Goal: Task Accomplishment & Management: Manage account settings

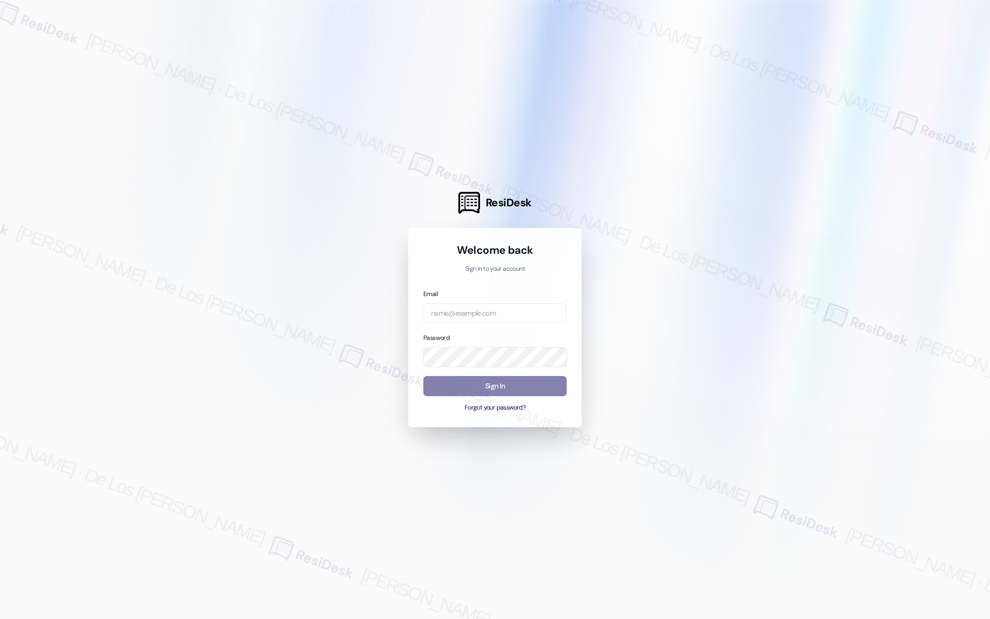
drag, startPoint x: 935, startPoint y: 199, endPoint x: 772, endPoint y: 248, distance: 169.5
click at [934, 199] on div at bounding box center [495, 309] width 990 height 619
click at [470, 315] on input "email" at bounding box center [494, 313] width 143 height 20
paste input "[EMAIL_ADDRESS][DOMAIN_NAME]"
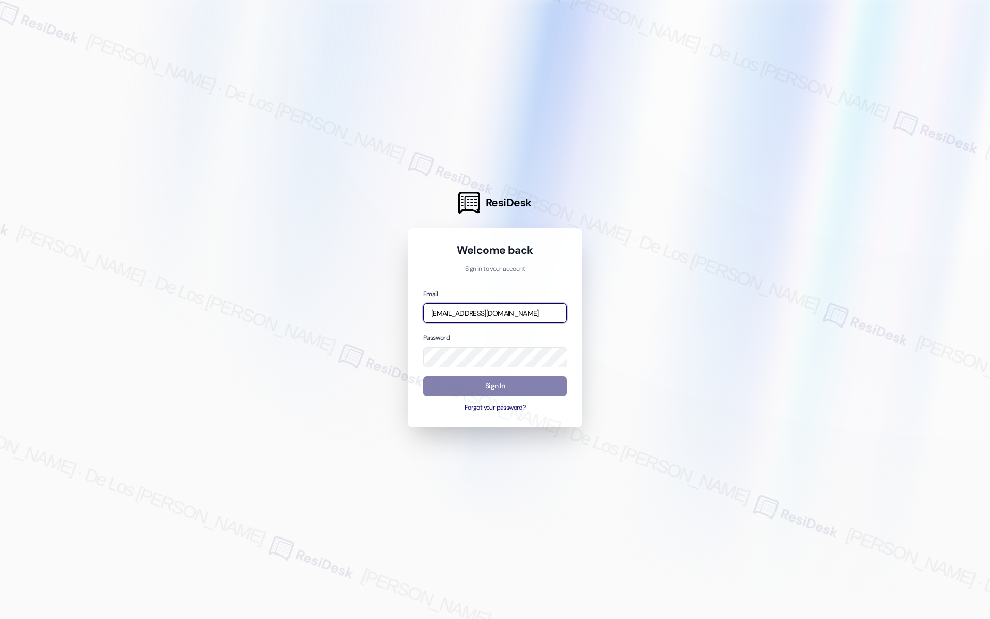
type input "[EMAIL_ADDRESS][DOMAIN_NAME]"
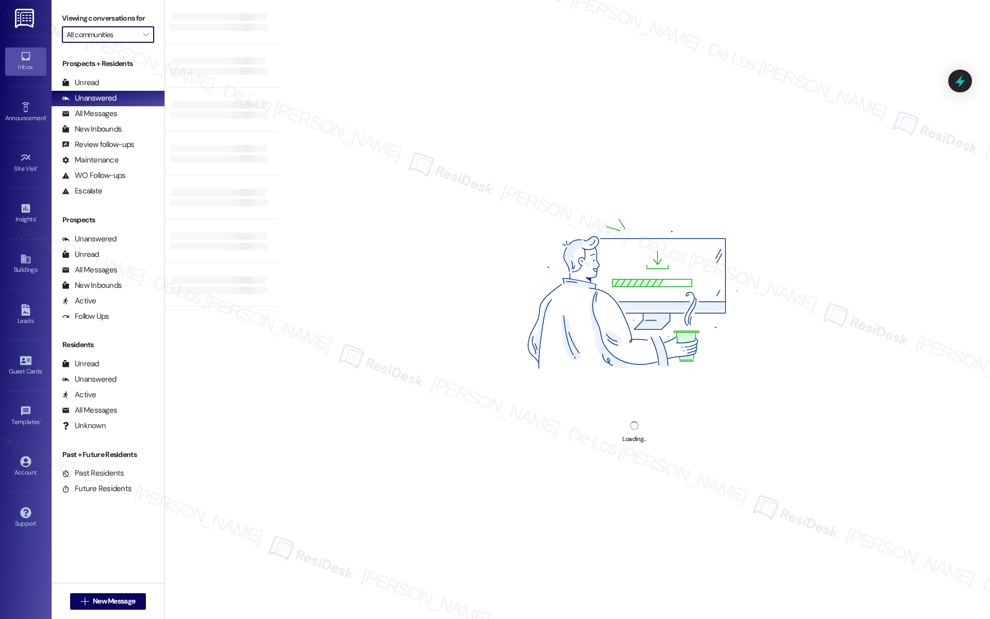
click at [124, 35] on input "All communities" at bounding box center [102, 34] width 71 height 17
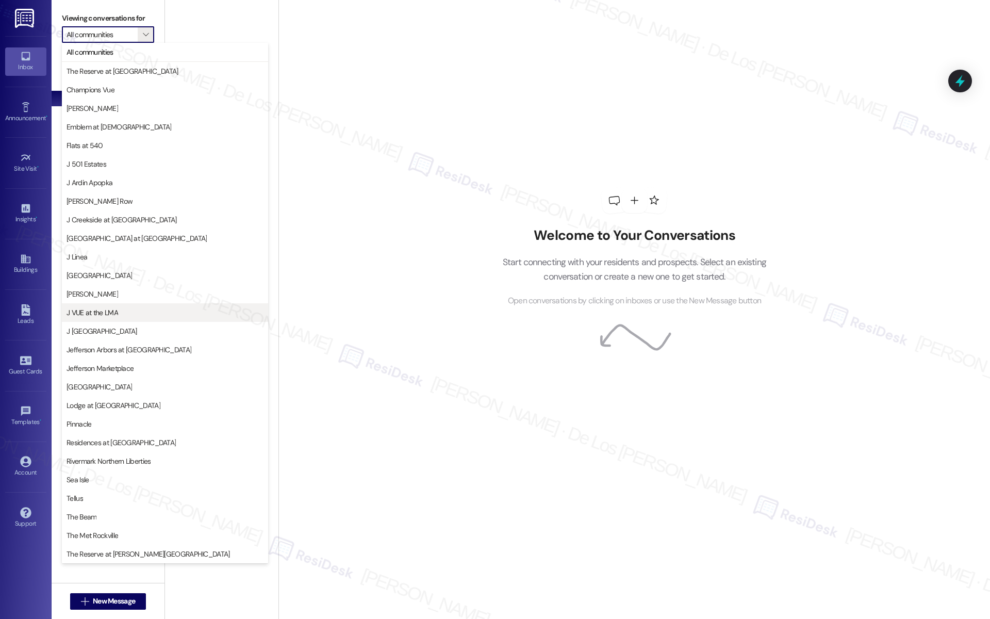
click at [166, 307] on span "J VUE at the LMA" at bounding box center [165, 312] width 197 height 10
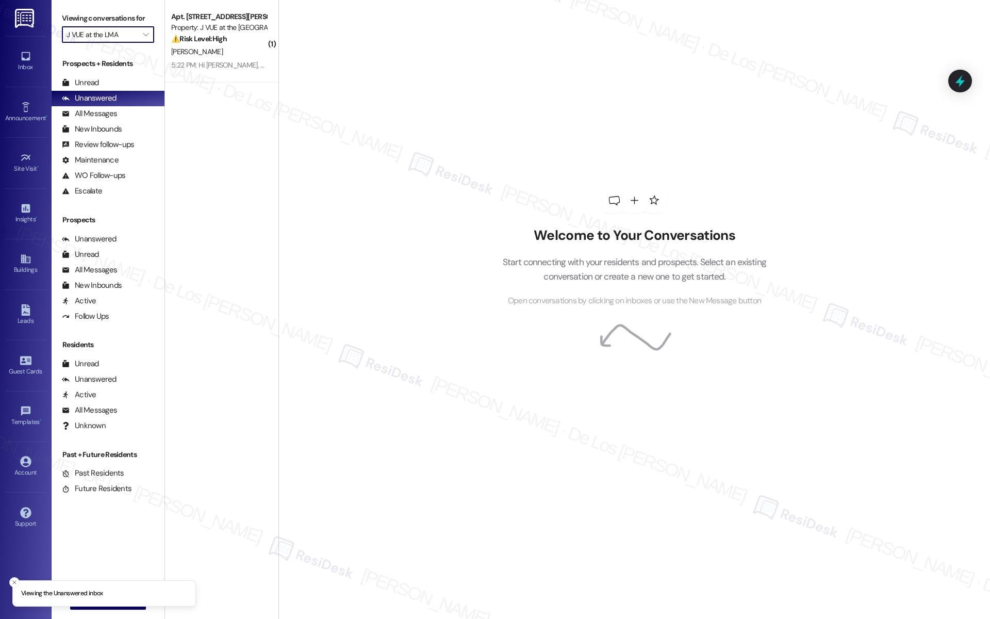
click at [107, 34] on input "J VUE at the LMA" at bounding box center [102, 34] width 71 height 17
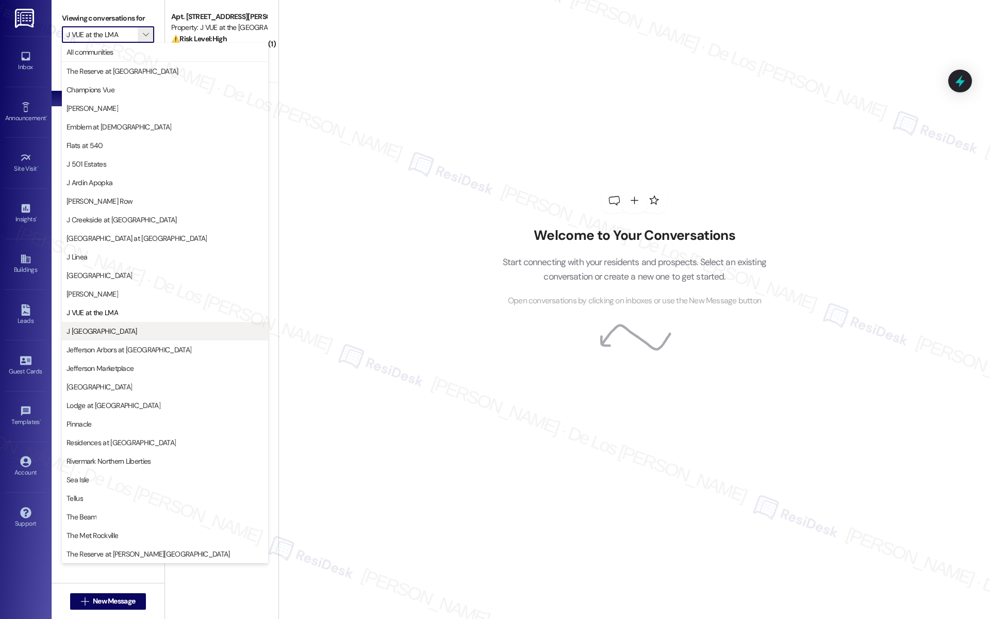
click at [113, 332] on span "J [GEOGRAPHIC_DATA]" at bounding box center [102, 331] width 71 height 10
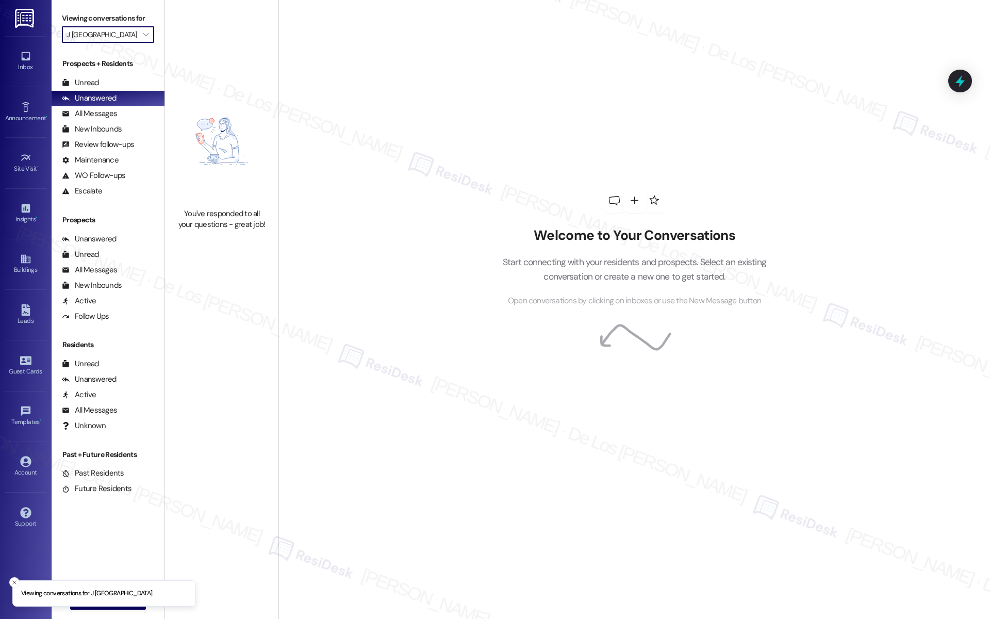
click at [128, 30] on input "J [GEOGRAPHIC_DATA]" at bounding box center [102, 34] width 71 height 17
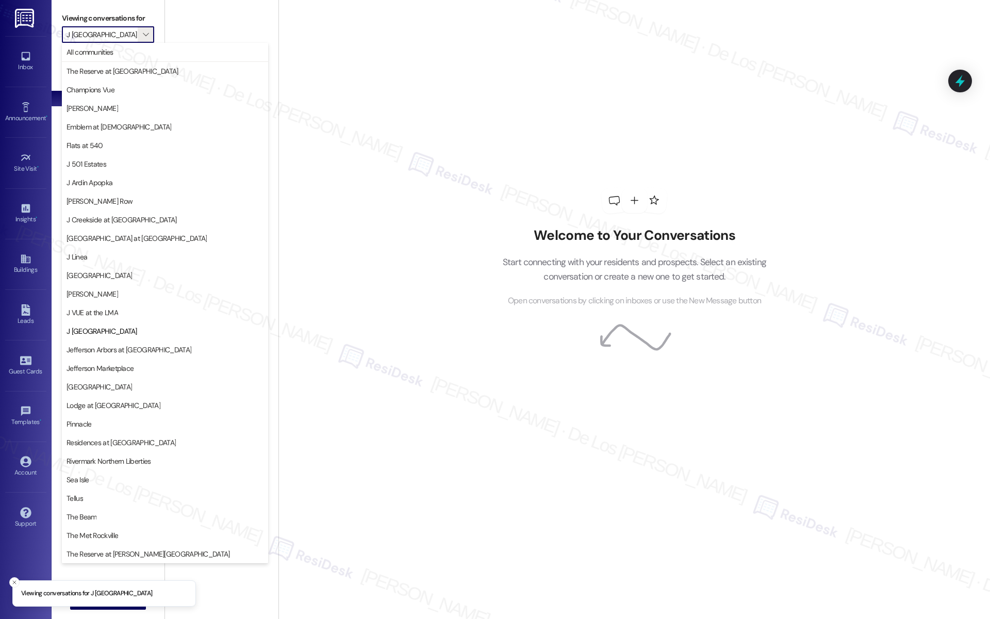
click at [146, 355] on span "Jefferson Arbors at [GEOGRAPHIC_DATA]" at bounding box center [129, 350] width 125 height 10
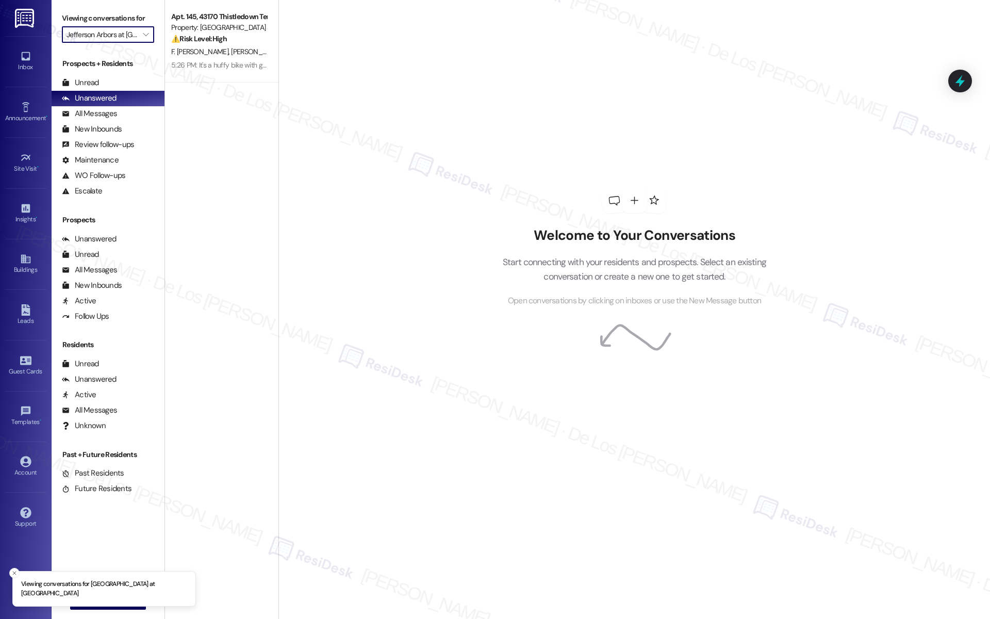
click at [104, 30] on input "Jefferson Arbors at [GEOGRAPHIC_DATA]" at bounding box center [102, 34] width 71 height 17
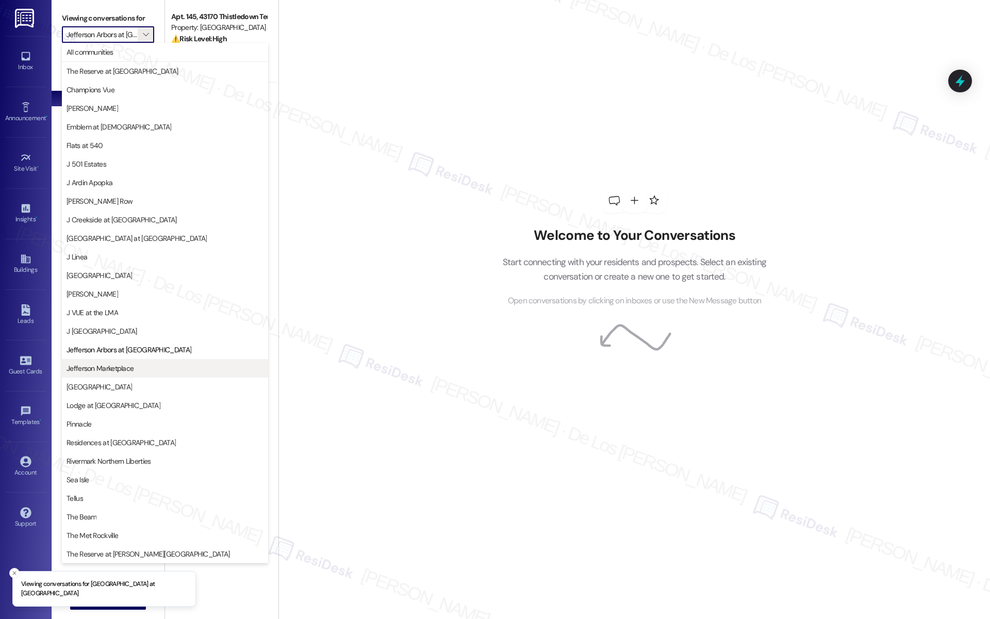
click at [146, 373] on span "Jefferson Marketplace" at bounding box center [165, 368] width 197 height 10
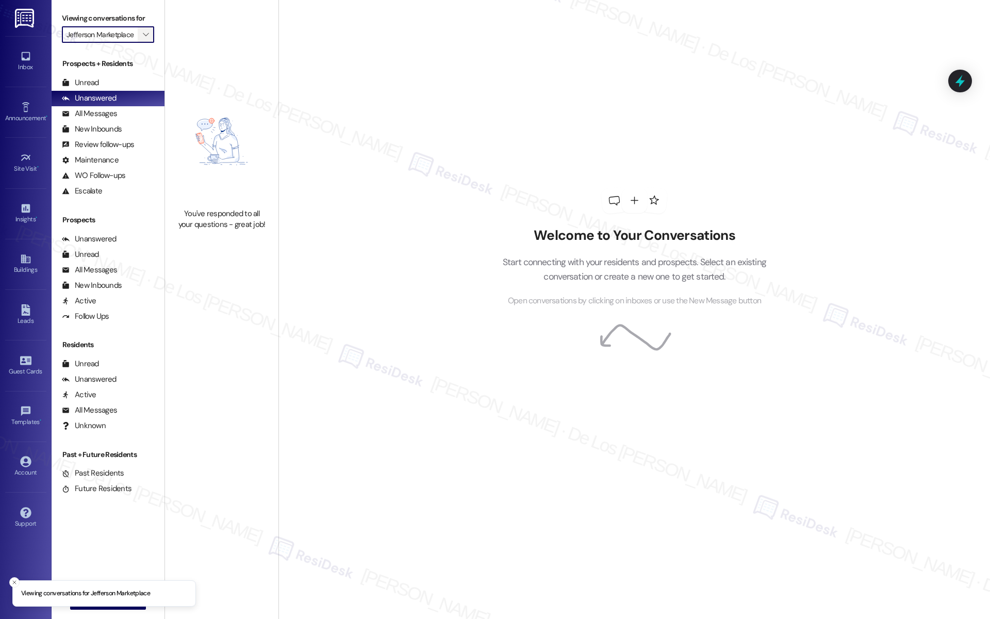
click at [143, 37] on icon "" at bounding box center [146, 34] width 6 height 8
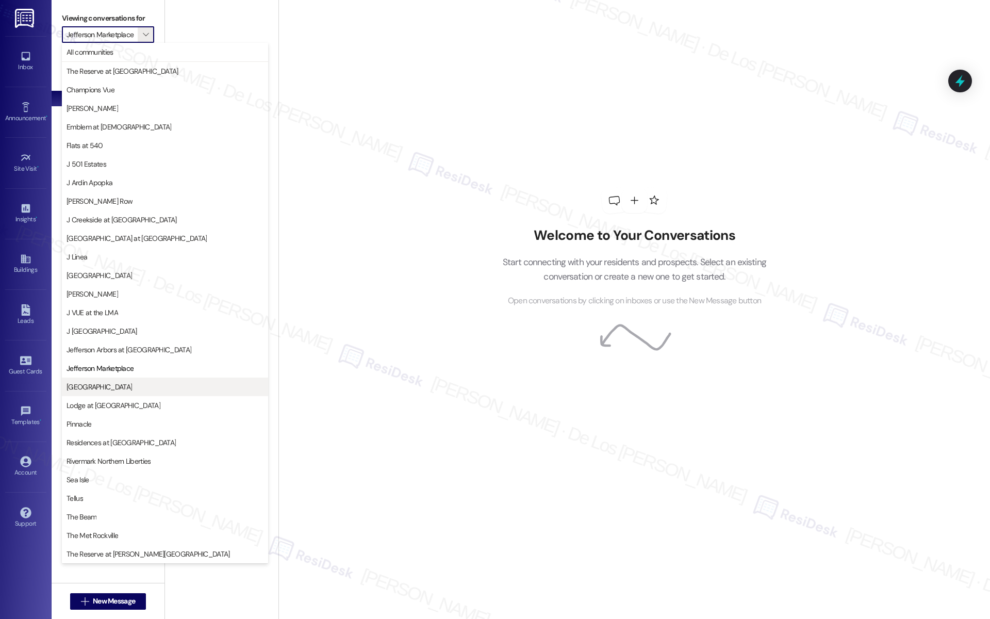
click at [149, 382] on span "[GEOGRAPHIC_DATA]" at bounding box center [165, 387] width 197 height 10
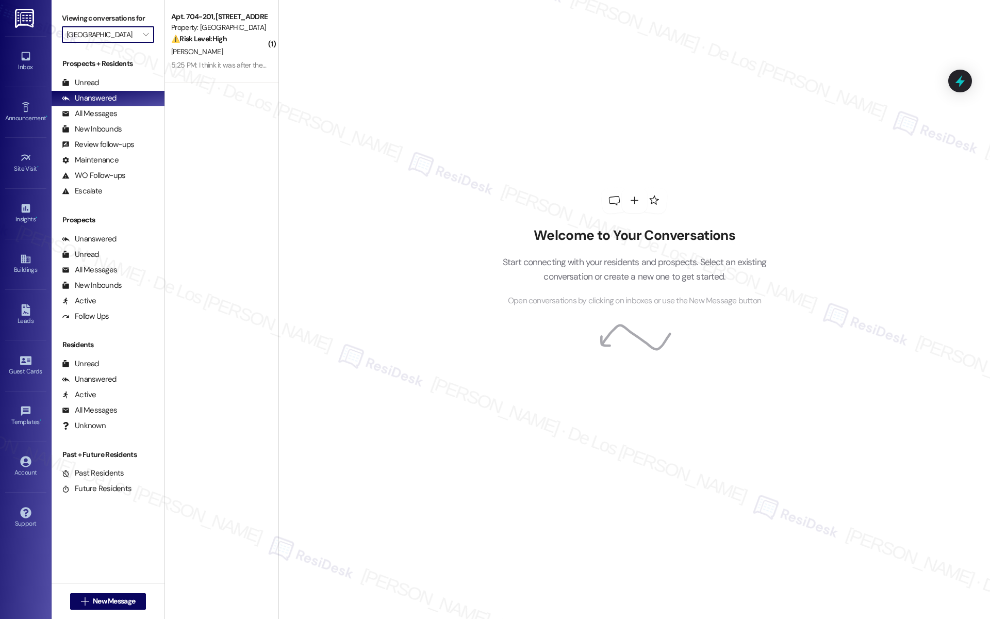
click at [121, 34] on input "[GEOGRAPHIC_DATA]" at bounding box center [102, 34] width 71 height 17
click at [91, 37] on input "Lodge at [GEOGRAPHIC_DATA]" at bounding box center [102, 34] width 71 height 17
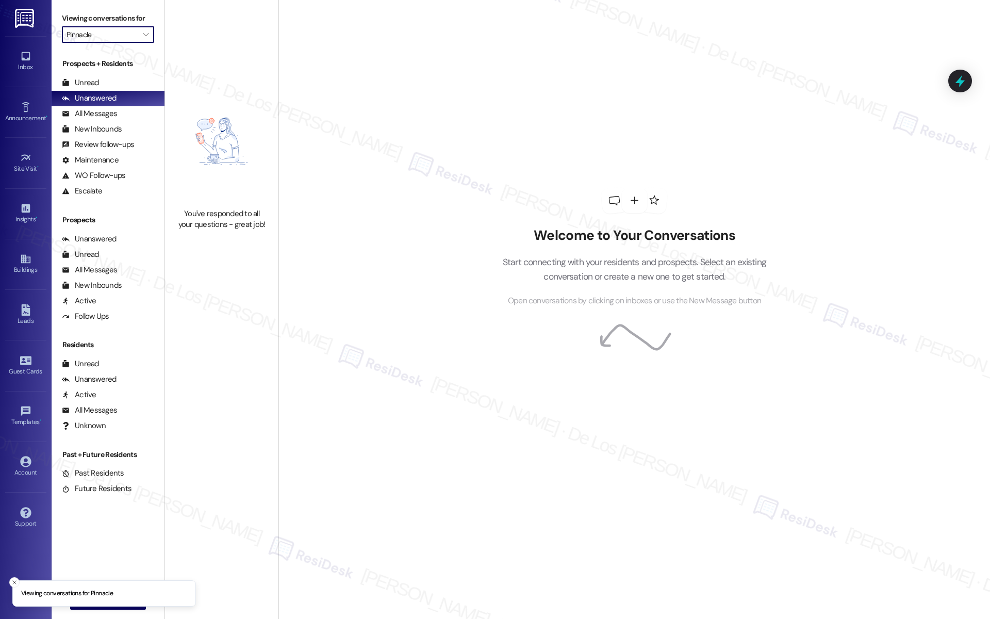
click at [94, 36] on input "Pinnacle" at bounding box center [102, 34] width 71 height 17
click at [97, 39] on input "Residences at [GEOGRAPHIC_DATA]" at bounding box center [102, 34] width 71 height 17
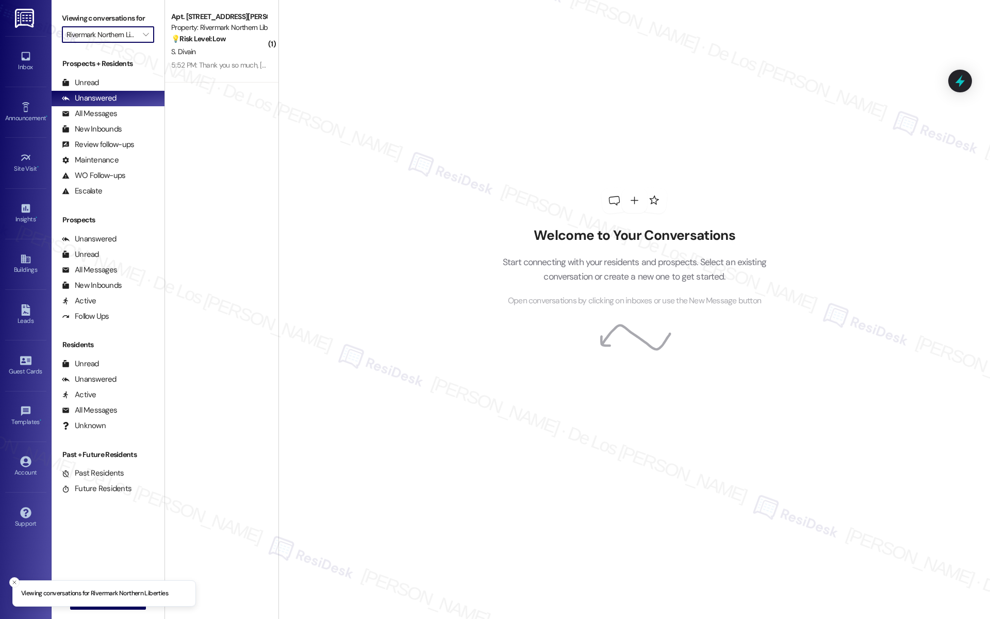
click at [92, 37] on input "Rivermark Northern Liberties" at bounding box center [102, 34] width 71 height 17
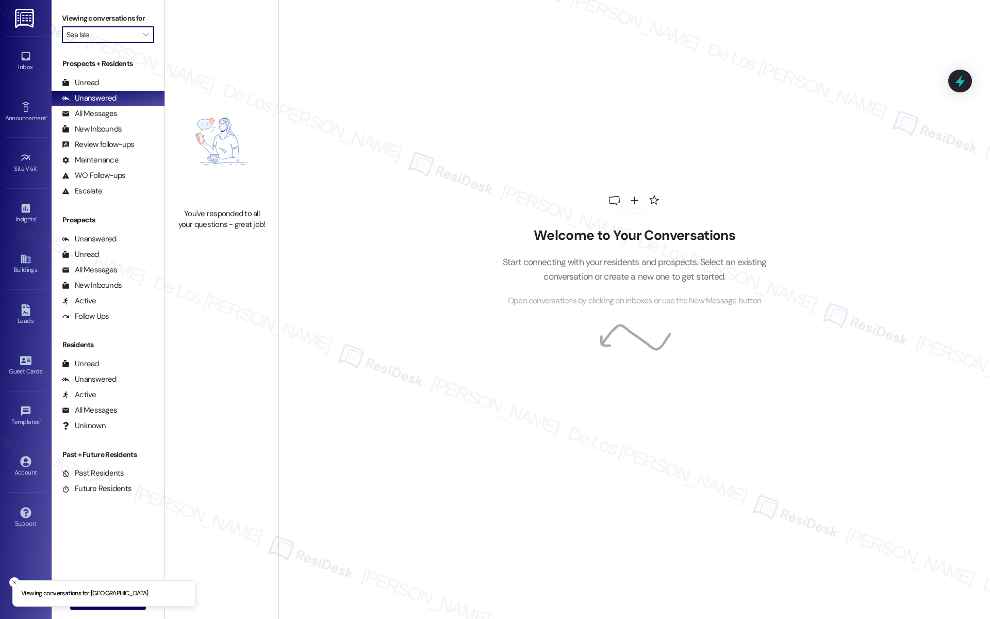
click at [92, 37] on input "Sea Isle" at bounding box center [102, 34] width 71 height 17
click at [85, 30] on input "Tellus" at bounding box center [102, 34] width 71 height 17
click at [95, 36] on input "The Beam" at bounding box center [102, 34] width 71 height 17
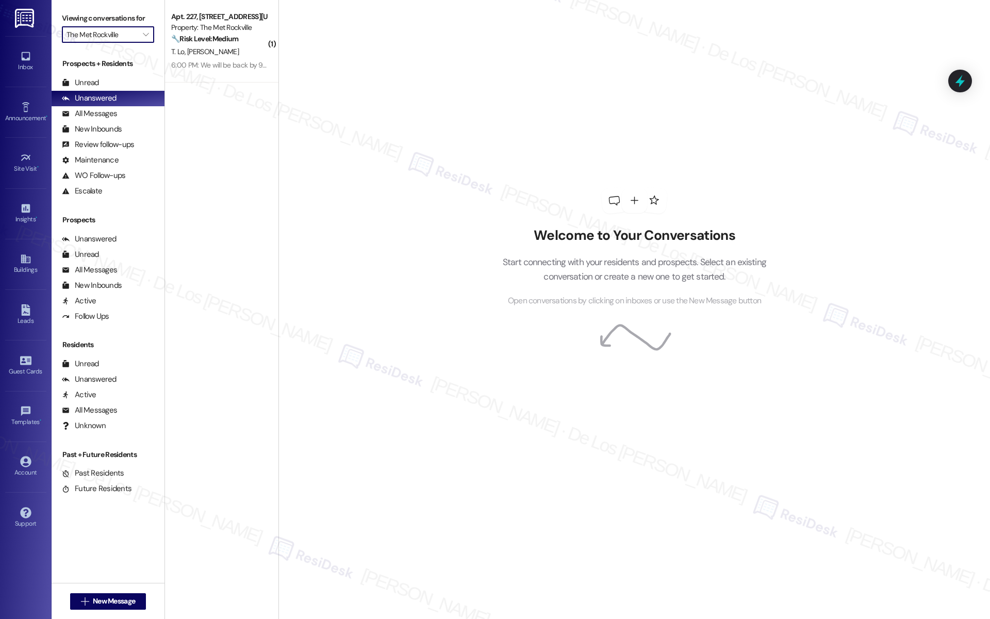
click at [112, 36] on input "The Met Rockville" at bounding box center [102, 34] width 71 height 17
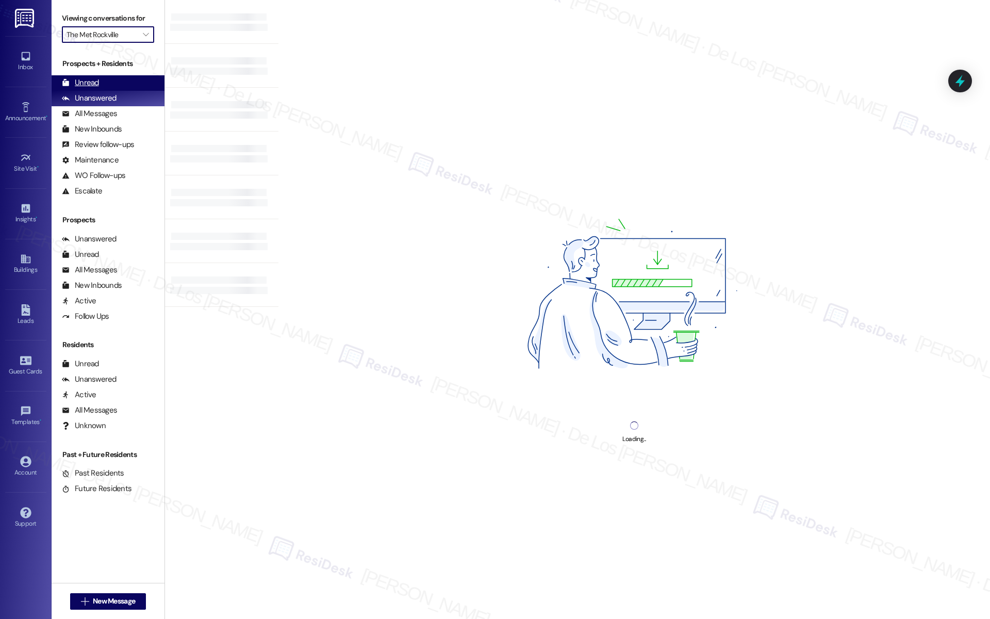
type input "The Reserve at [PERSON_NAME][GEOGRAPHIC_DATA]"
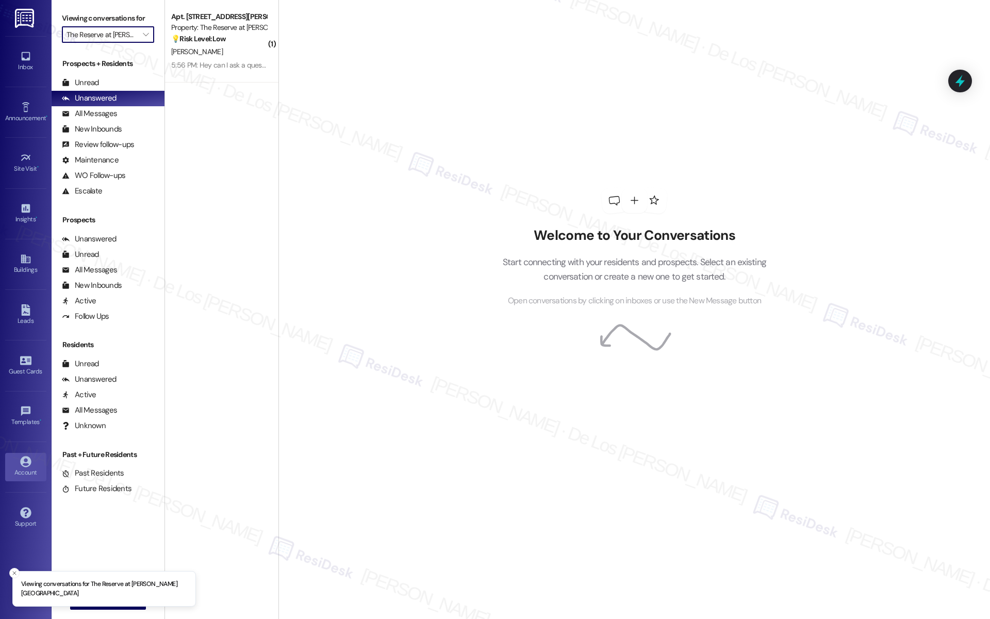
click at [18, 468] on div "Account" at bounding box center [26, 472] width 52 height 10
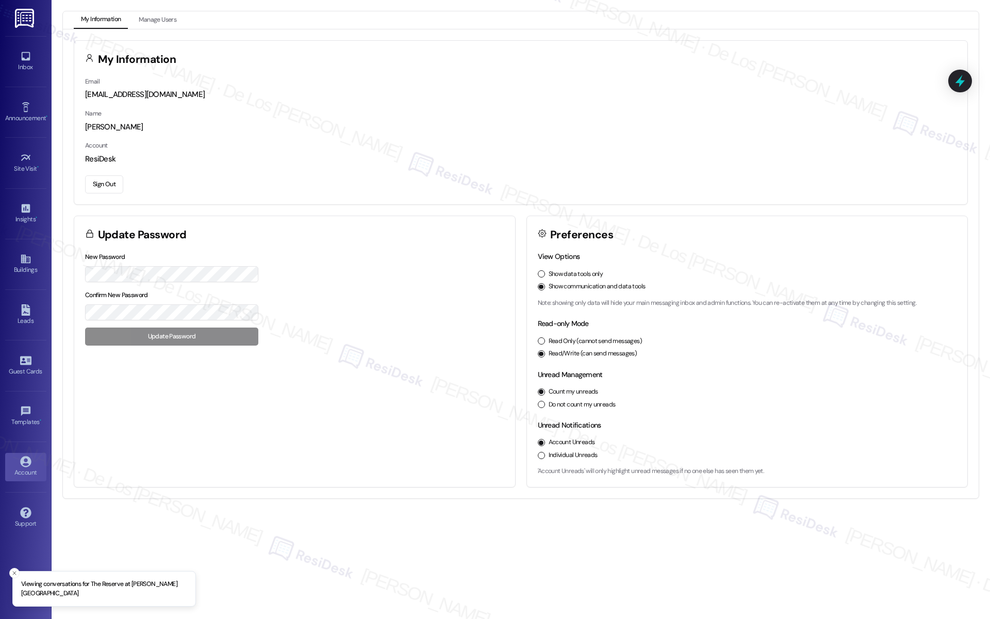
drag, startPoint x: 111, startPoint y: 187, endPoint x: 215, endPoint y: 98, distance: 136.8
click at [111, 186] on button "Sign Out" at bounding box center [104, 184] width 38 height 18
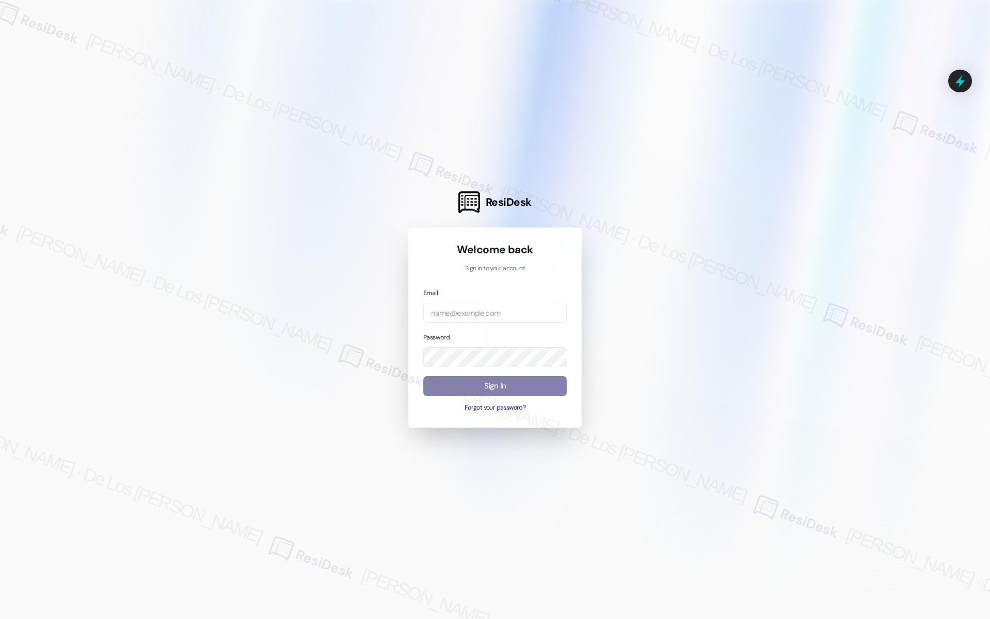
click at [878, 191] on div at bounding box center [495, 309] width 990 height 619
click at [544, 314] on input "email" at bounding box center [494, 313] width 143 height 20
paste input "[EMAIL_ADDRESS][DOMAIN_NAME]"
type input "[EMAIL_ADDRESS][DOMAIN_NAME]"
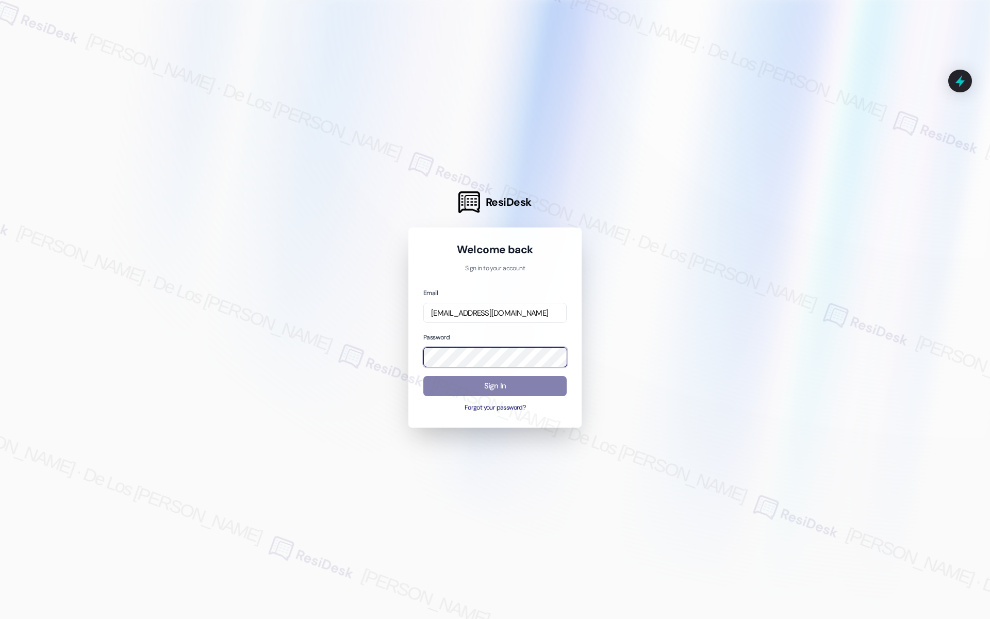
scroll to position [0, 0]
